Goal: Information Seeking & Learning: Find specific fact

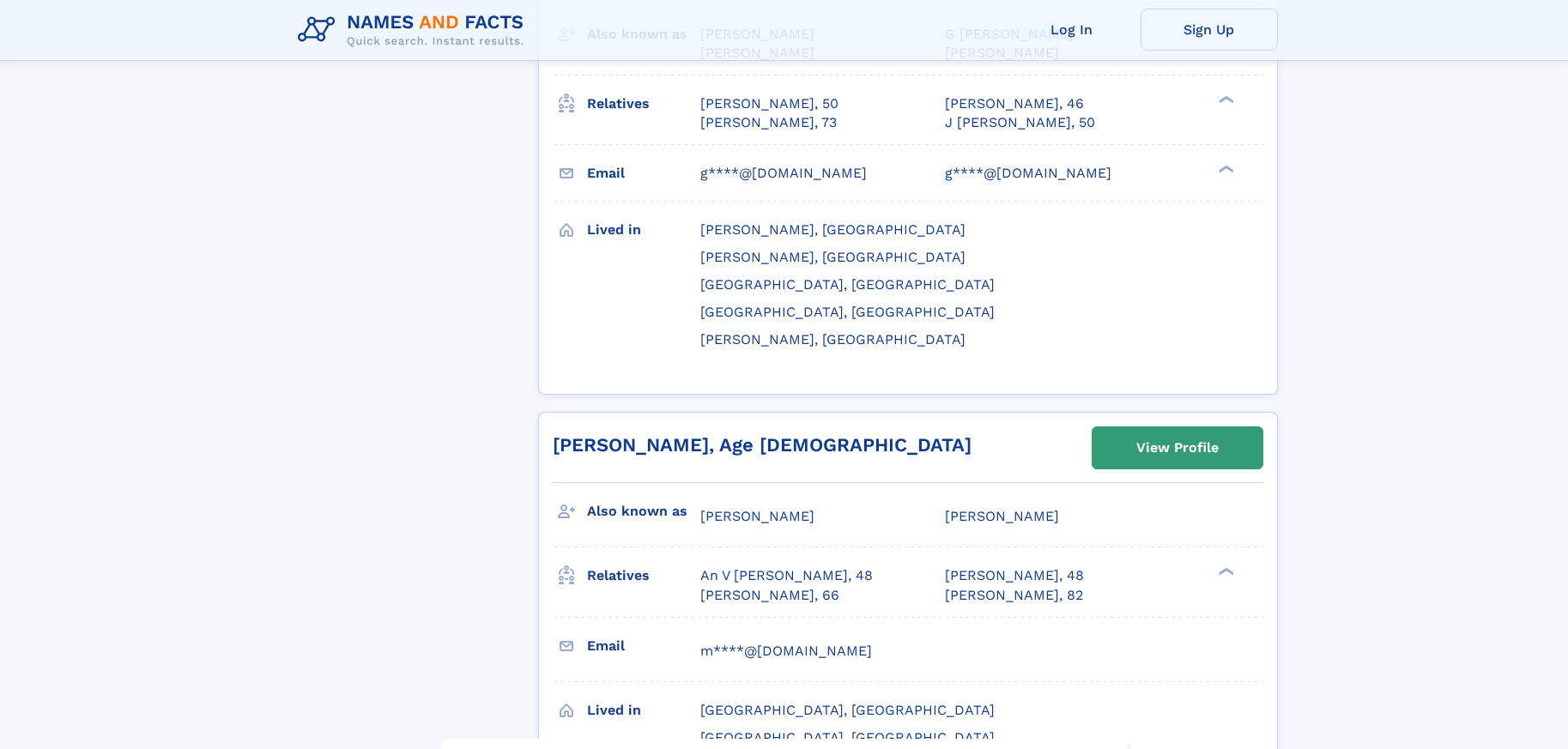
scroll to position [8495, 0]
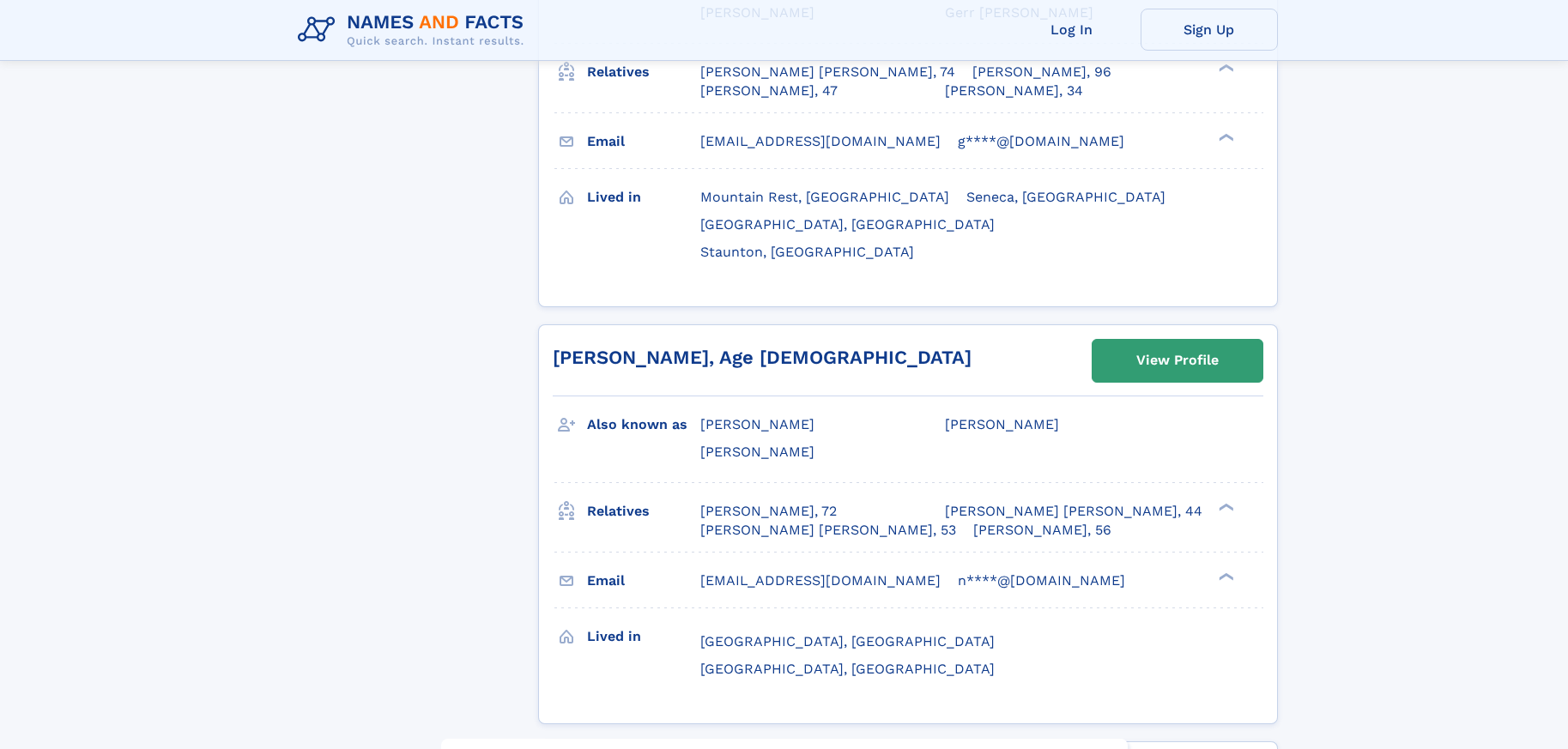
scroll to position [1630, 0]
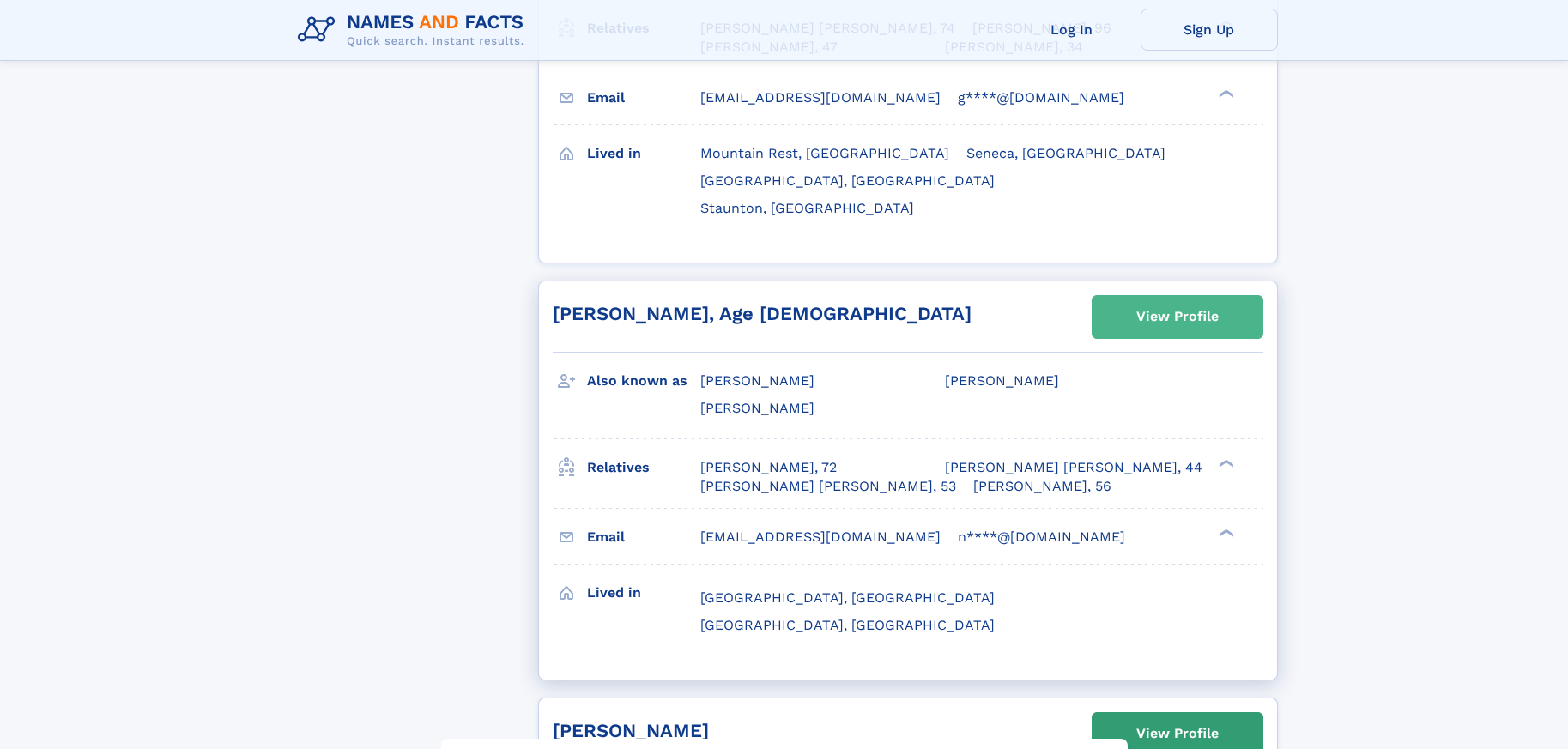
click at [1172, 297] on div "View Profile" at bounding box center [1178, 316] width 83 height 39
